Goal: Information Seeking & Learning: Check status

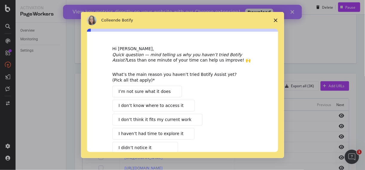
click at [278, 21] on span "Fermer l'enquête" at bounding box center [276, 20] width 17 height 17
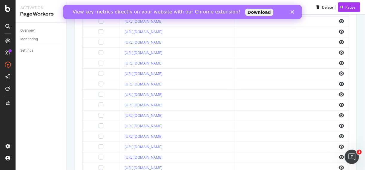
scroll to position [257, 0]
click at [339, 123] on icon "eye" at bounding box center [341, 125] width 5 height 5
